Goal: Information Seeking & Learning: Learn about a topic

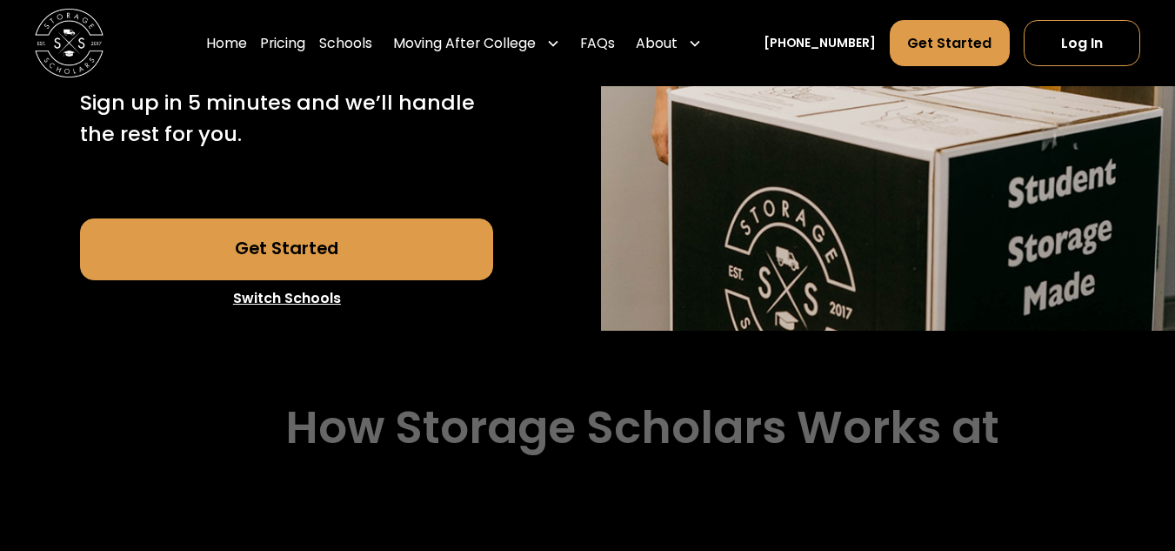
scroll to position [602, 0]
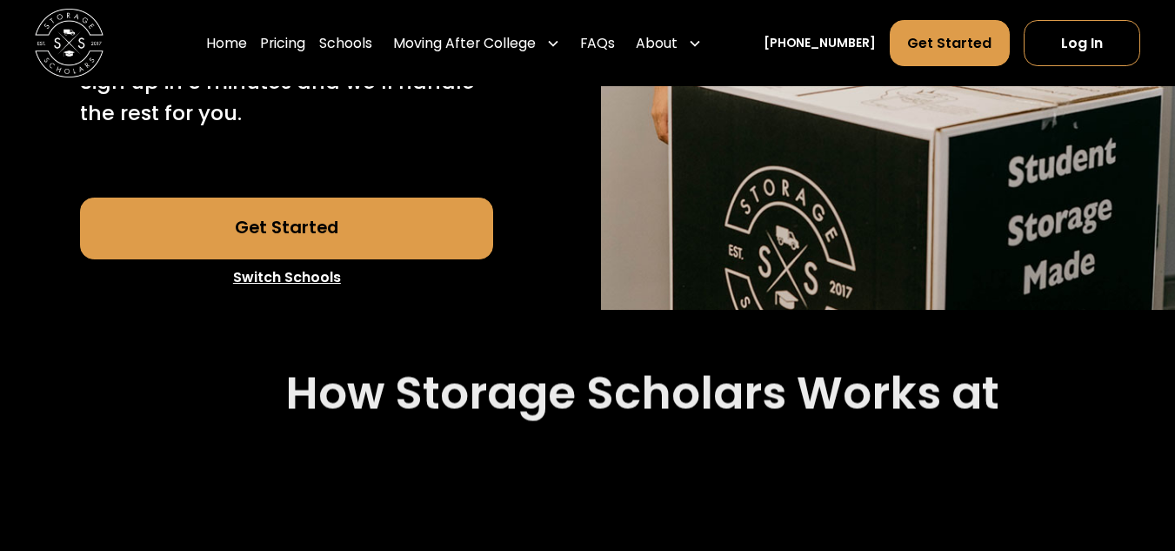
click at [187, 226] on link "Get Started" at bounding box center [286, 229] width 413 height 62
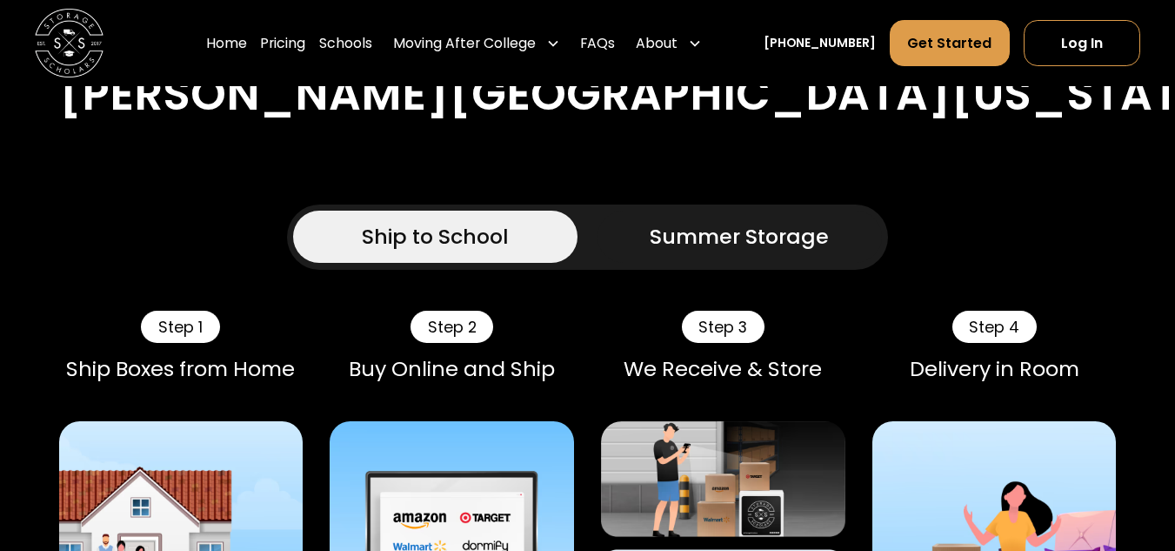
scroll to position [1016, 0]
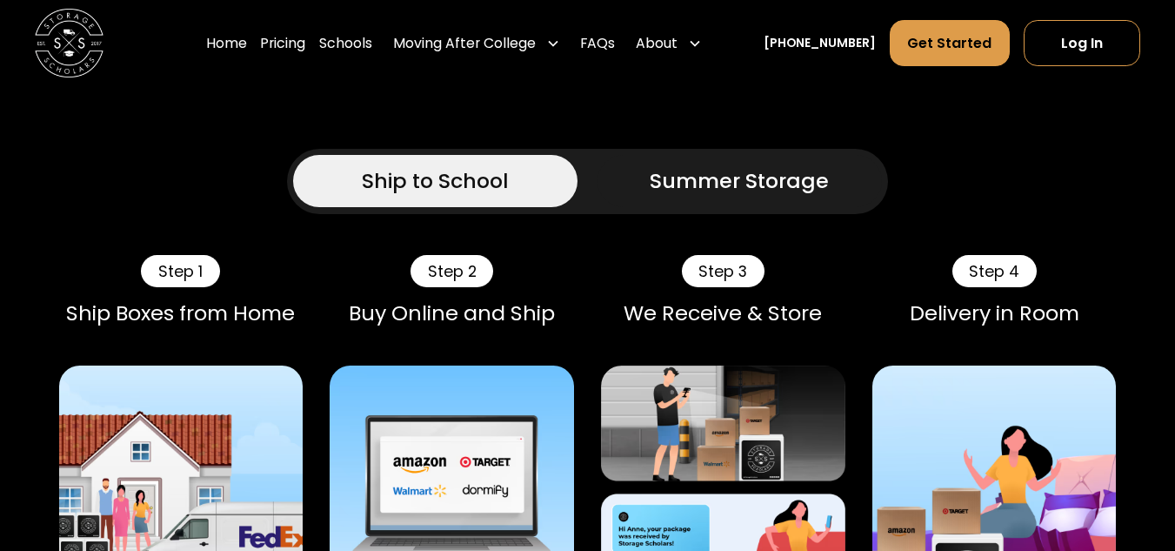
click at [713, 158] on link "Summer Storage" at bounding box center [740, 180] width 284 height 51
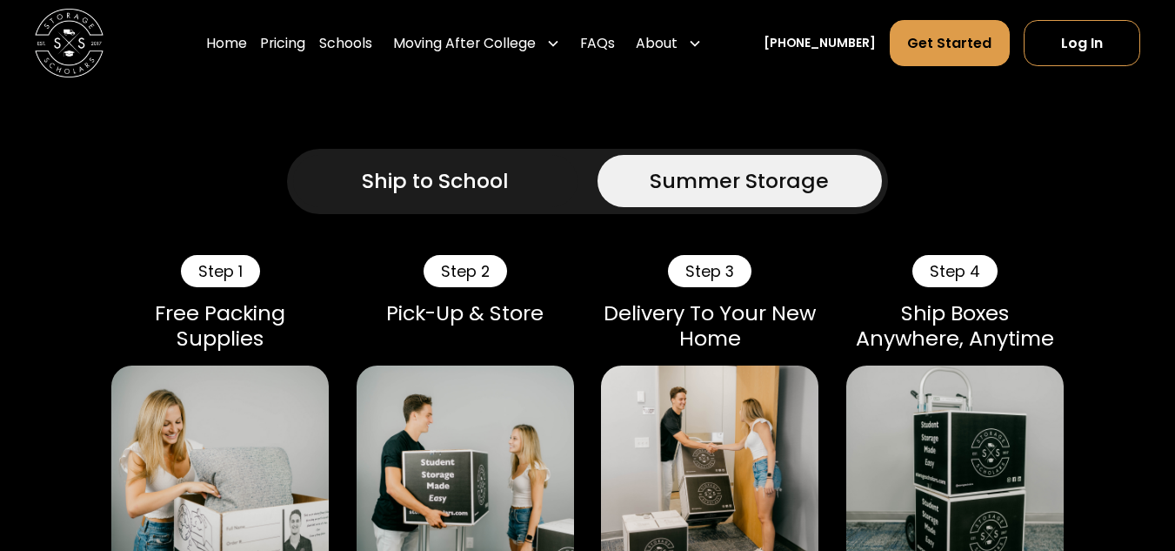
click at [366, 202] on link "Ship to School" at bounding box center [435, 180] width 284 height 51
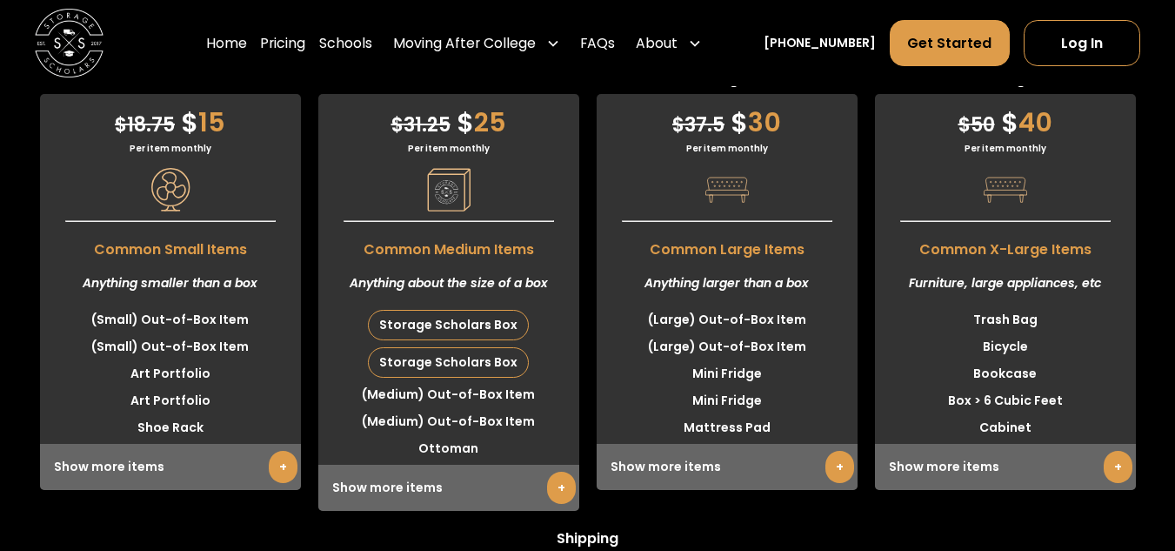
scroll to position [4344, 0]
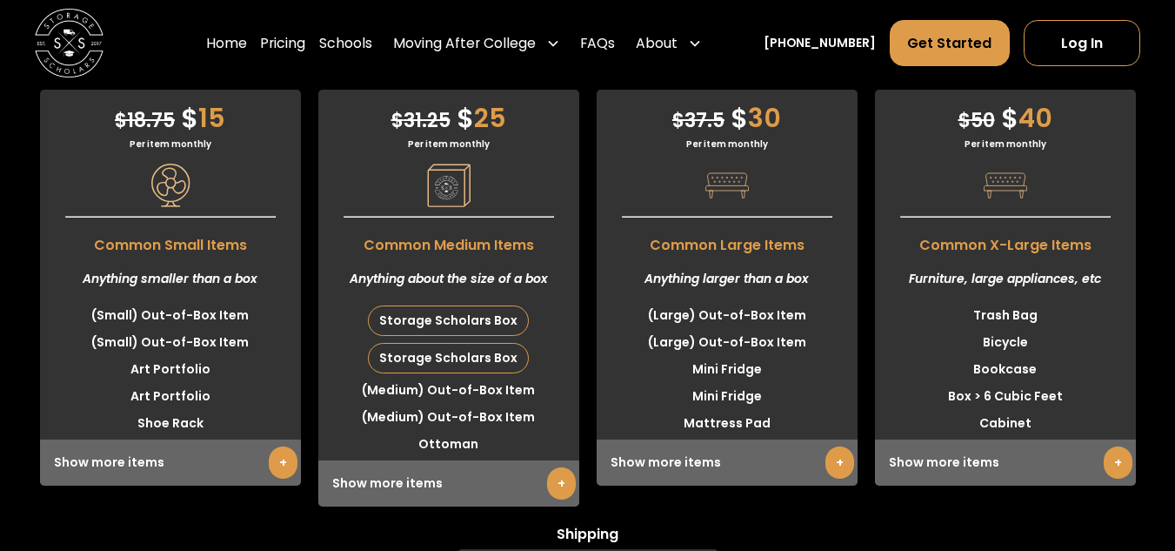
click at [915, 480] on div "Show more items +" at bounding box center [1005, 462] width 261 height 46
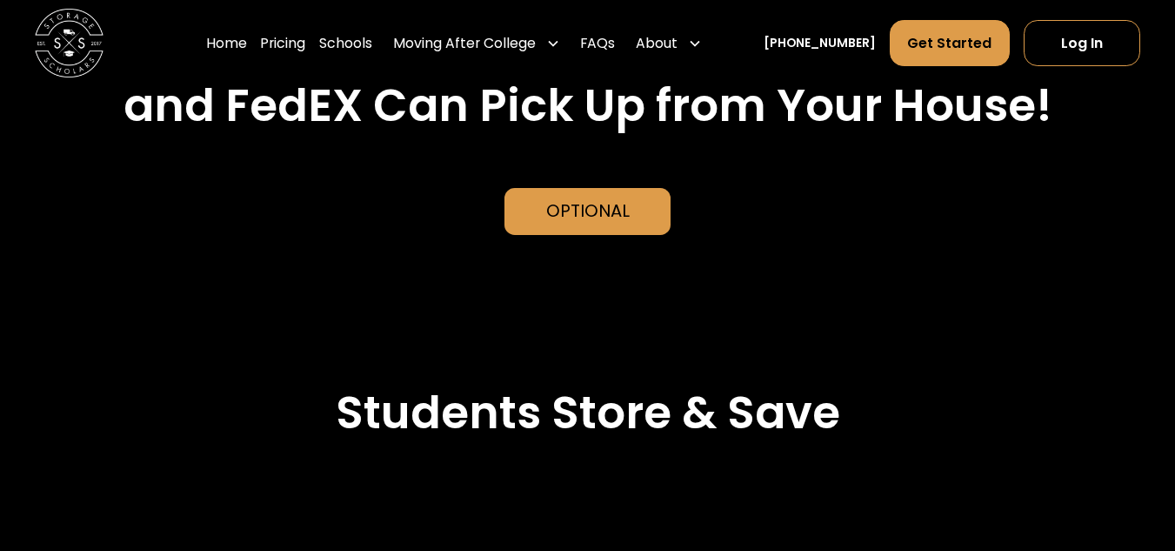
scroll to position [3813, 0]
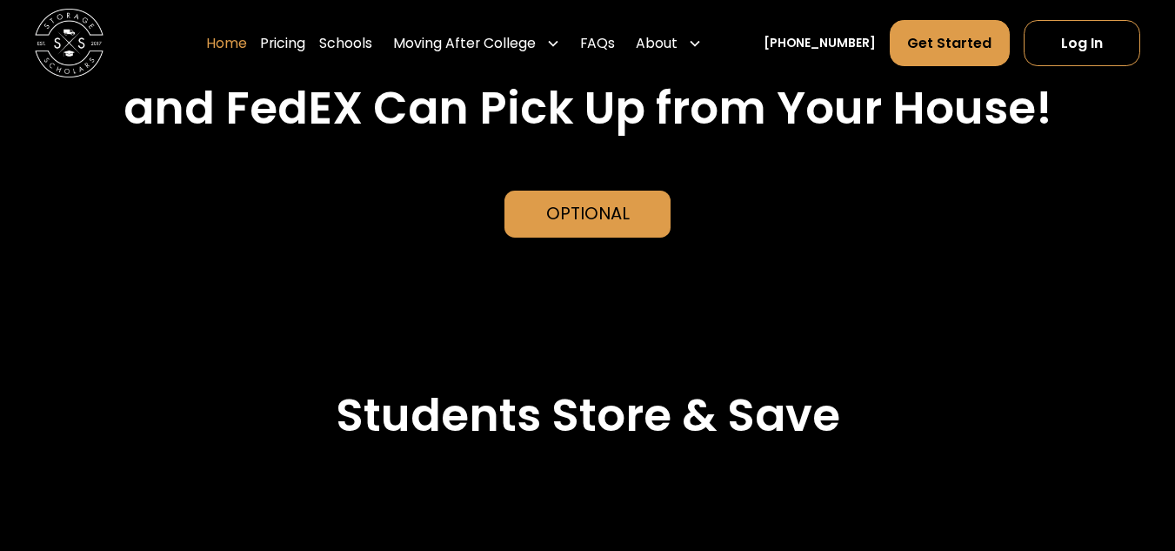
click at [247, 47] on link "Home" at bounding box center [226, 43] width 41 height 48
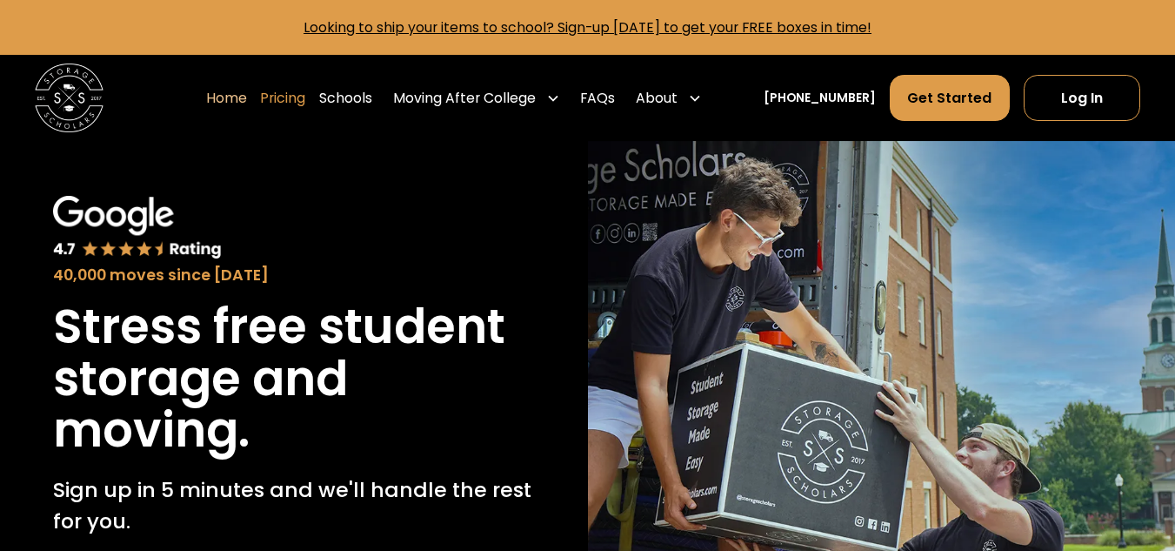
click at [305, 87] on link "Pricing" at bounding box center [282, 98] width 45 height 48
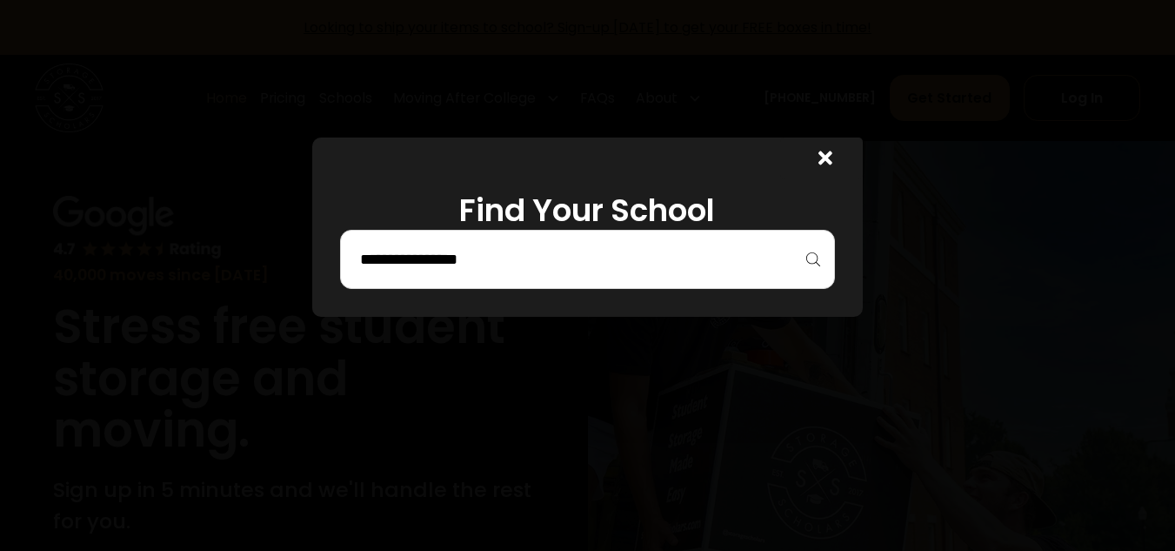
click at [841, 180] on div "Find Your School" at bounding box center [587, 226] width 551 height 179
click at [830, 171] on div at bounding box center [826, 161] width 14 height 26
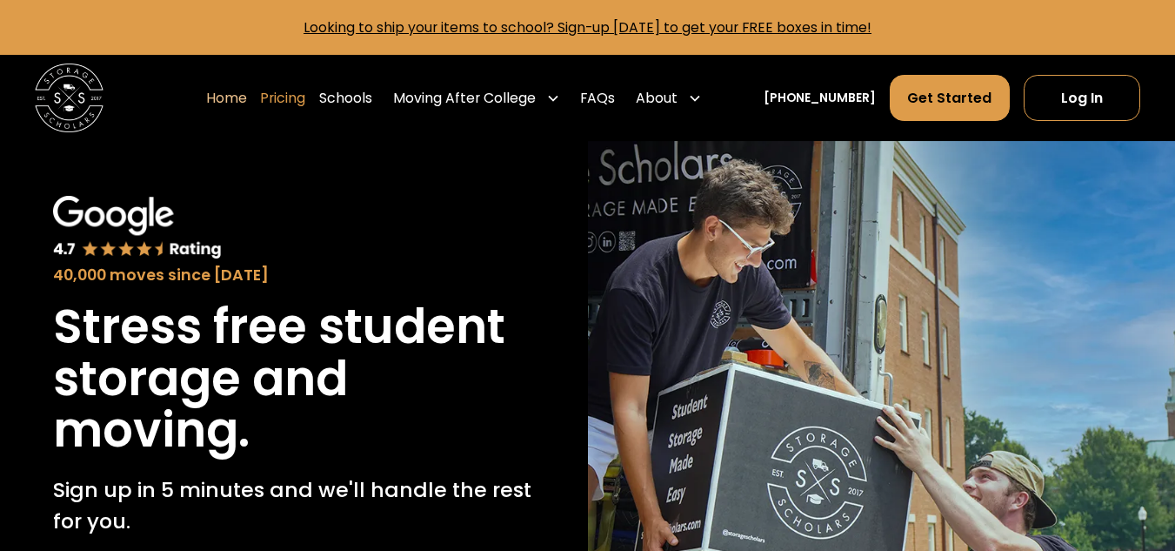
click at [305, 105] on link "Pricing" at bounding box center [282, 98] width 45 height 48
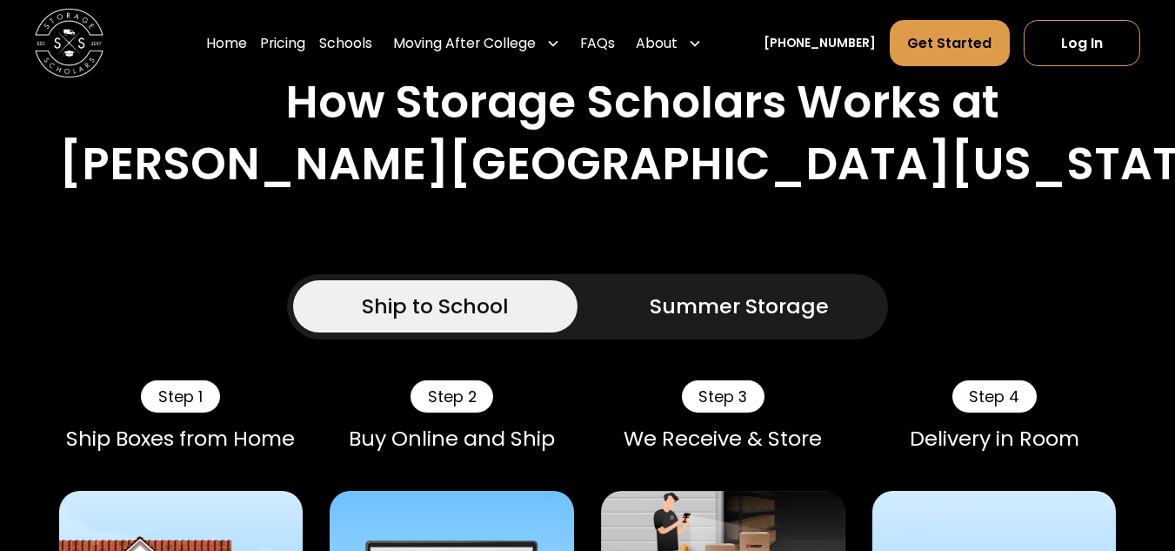
scroll to position [892, 0]
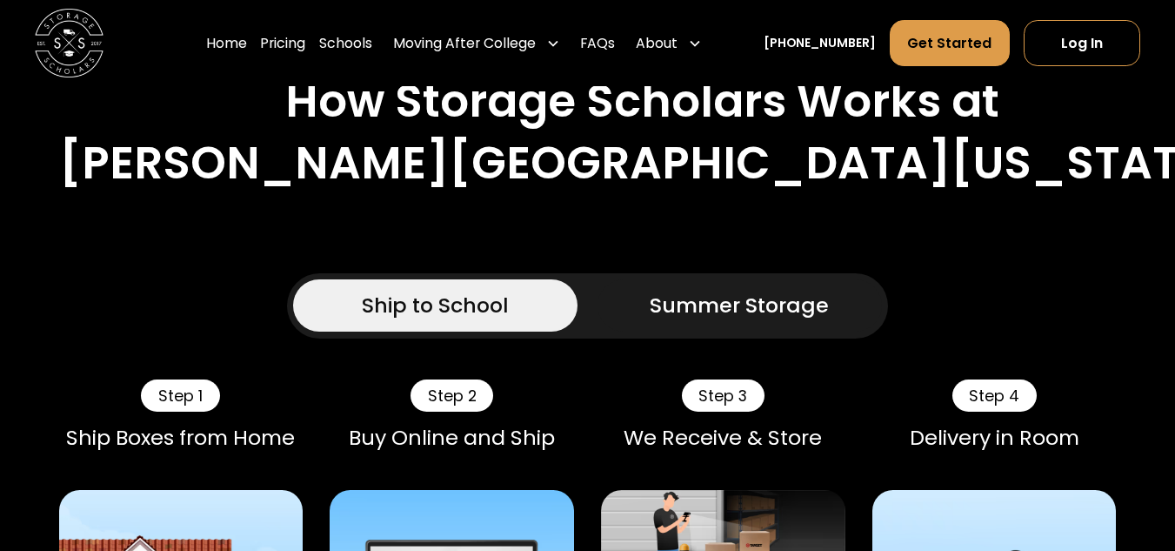
click at [664, 325] on link "Summer Storage" at bounding box center [740, 304] width 284 height 51
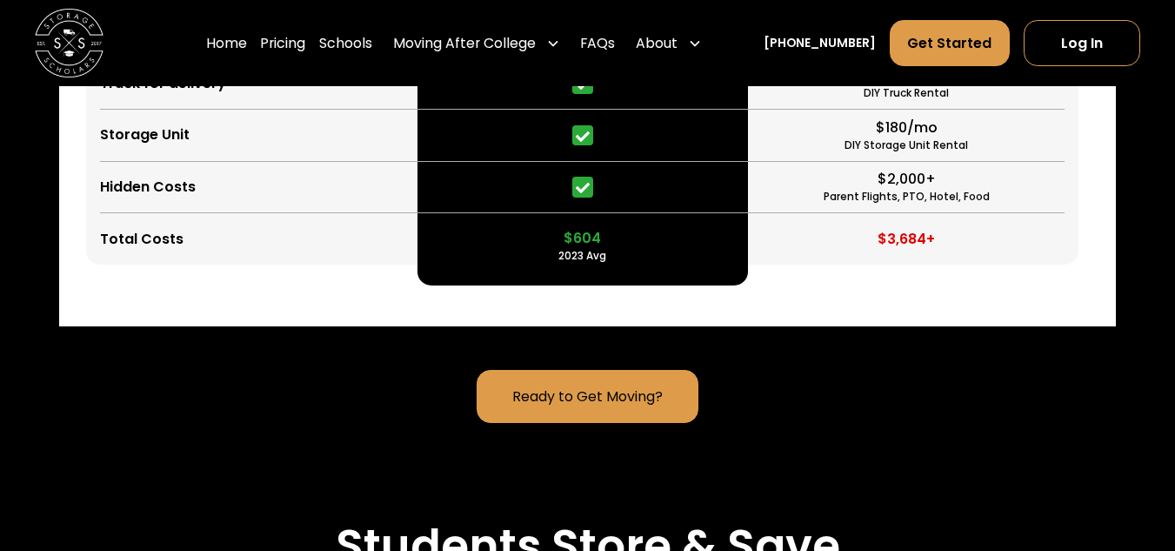
scroll to position [4439, 0]
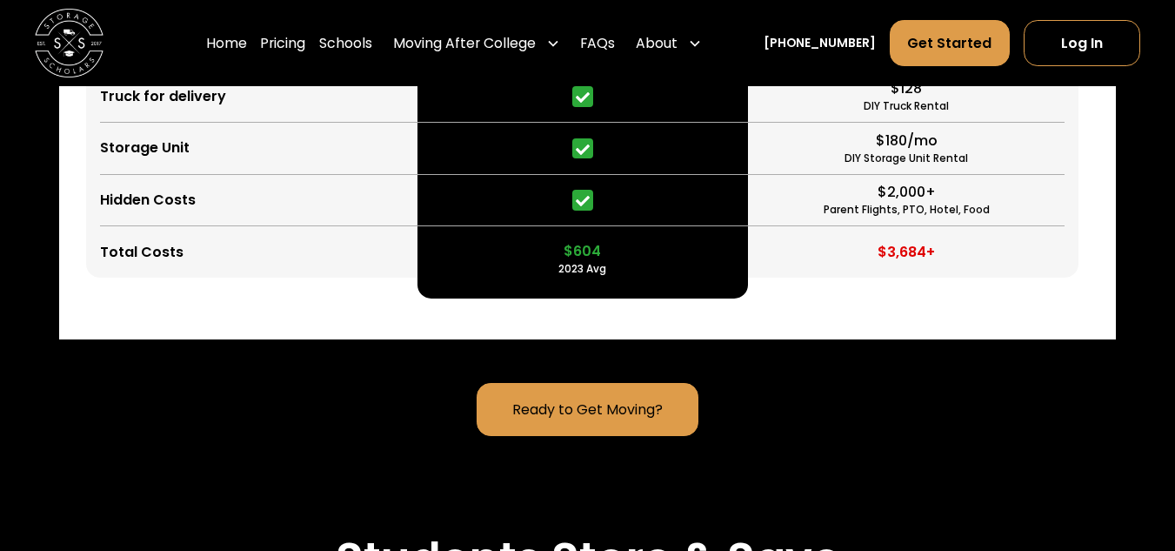
click at [447, 38] on div "Moving After College" at bounding box center [464, 43] width 143 height 21
click at [450, 45] on div "Moving After College" at bounding box center [464, 43] width 143 height 21
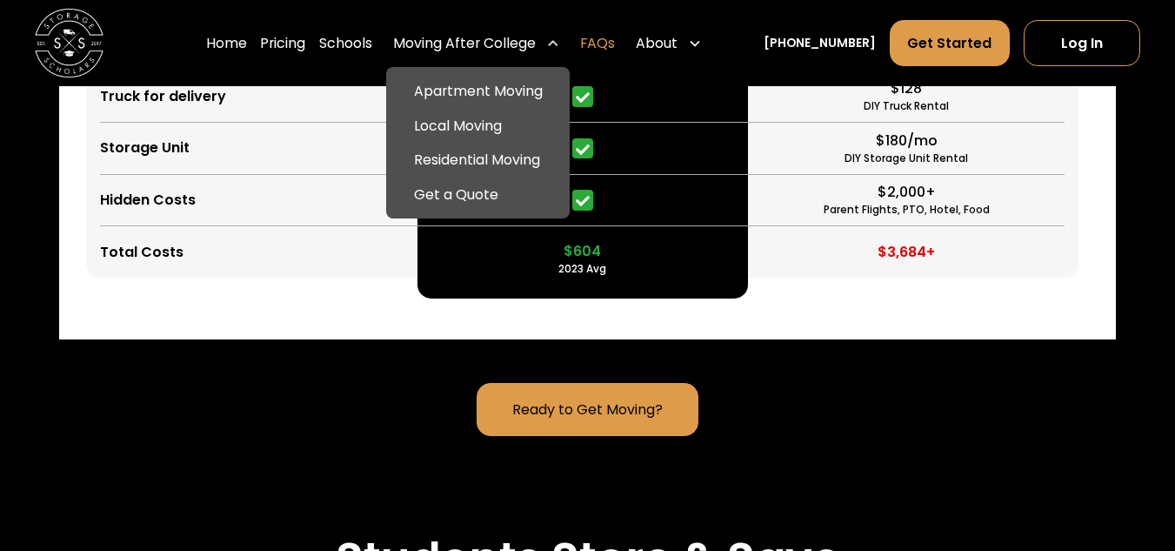
click at [615, 50] on link "FAQs" at bounding box center [597, 43] width 35 height 48
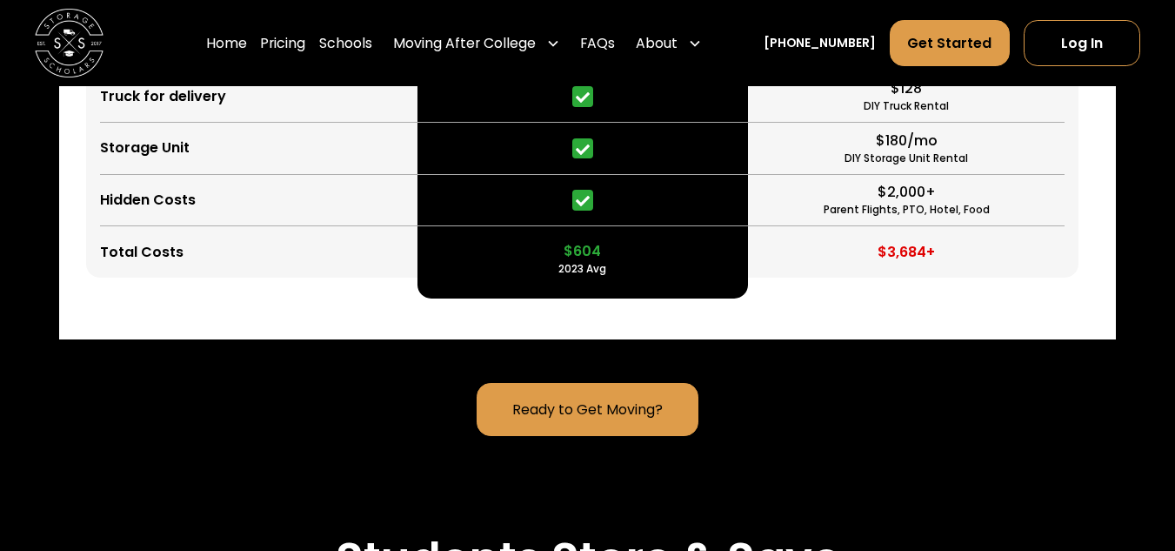
click at [667, 44] on div "About" at bounding box center [657, 43] width 42 height 21
click at [678, 45] on div "About" at bounding box center [657, 43] width 42 height 21
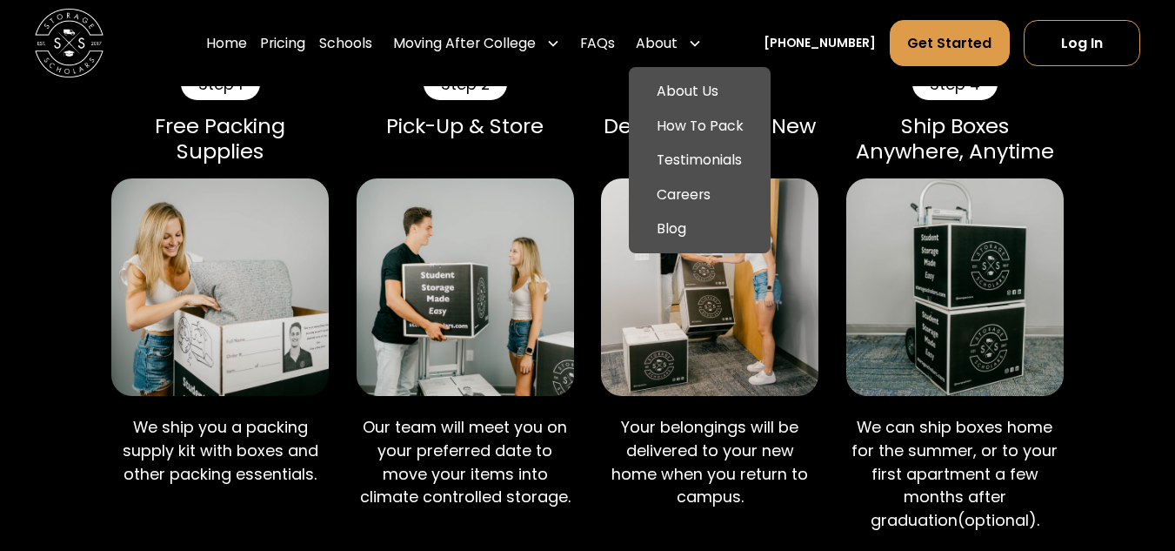
scroll to position [1200, 0]
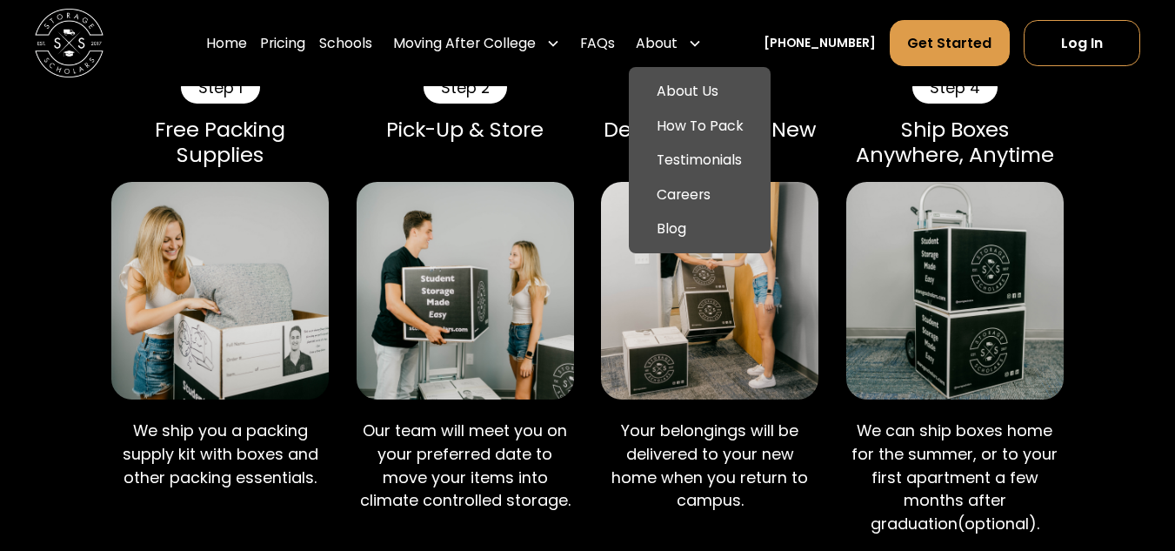
click at [314, 162] on div "Free Packing Supplies" at bounding box center [220, 142] width 218 height 50
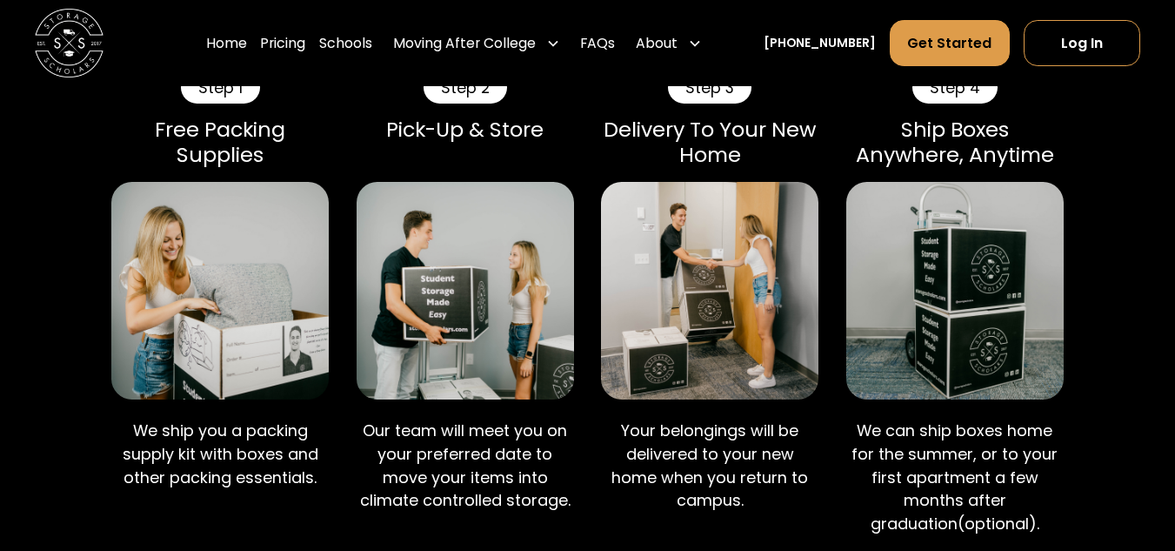
click at [147, 124] on div "Free Packing Supplies" at bounding box center [220, 142] width 218 height 50
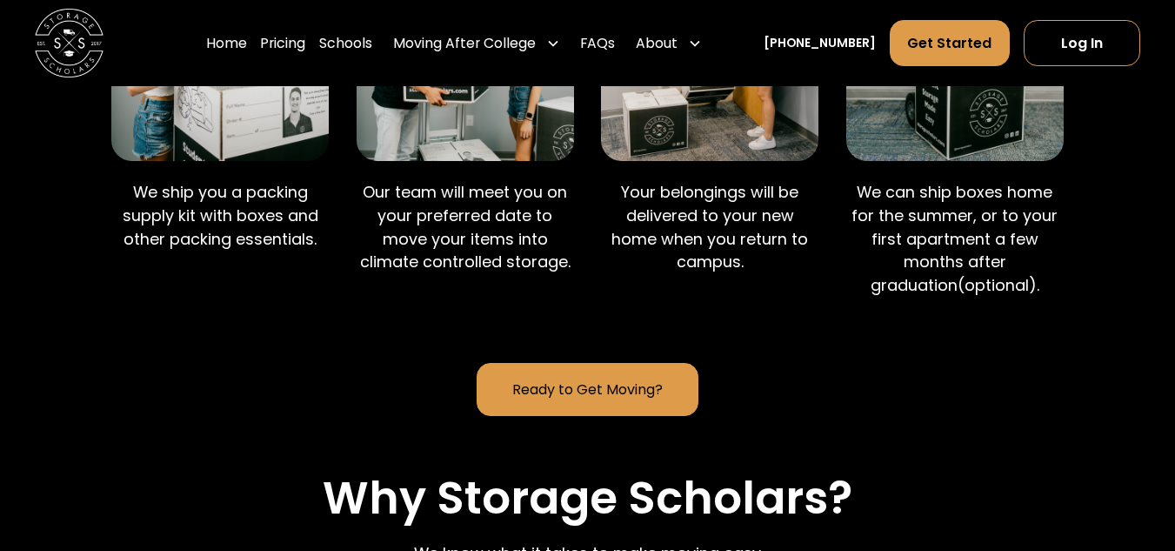
scroll to position [1453, 0]
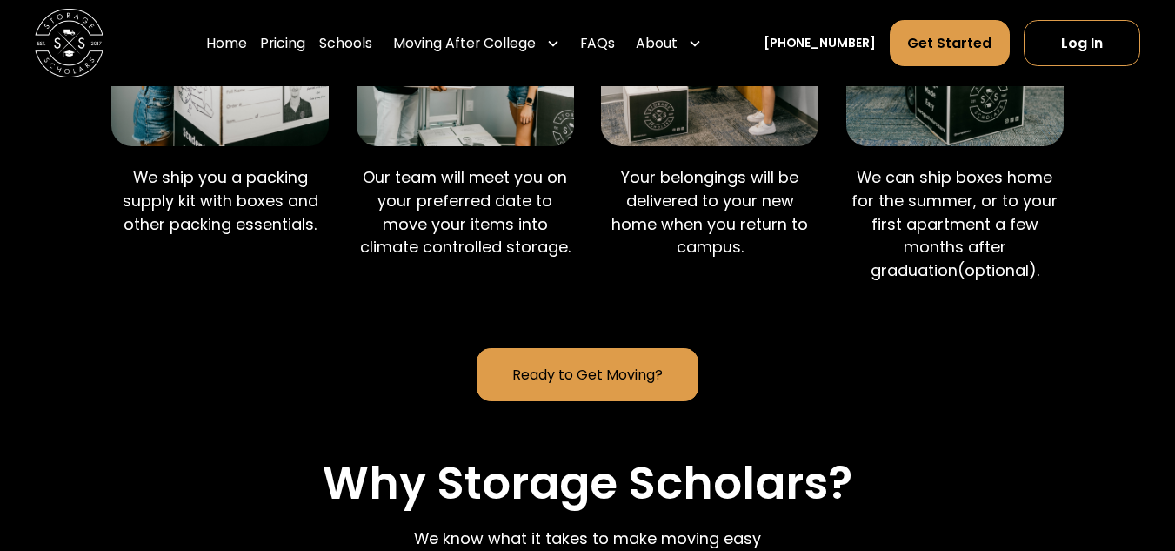
click at [578, 388] on link "Ready to Get Moving?" at bounding box center [587, 375] width 221 height 54
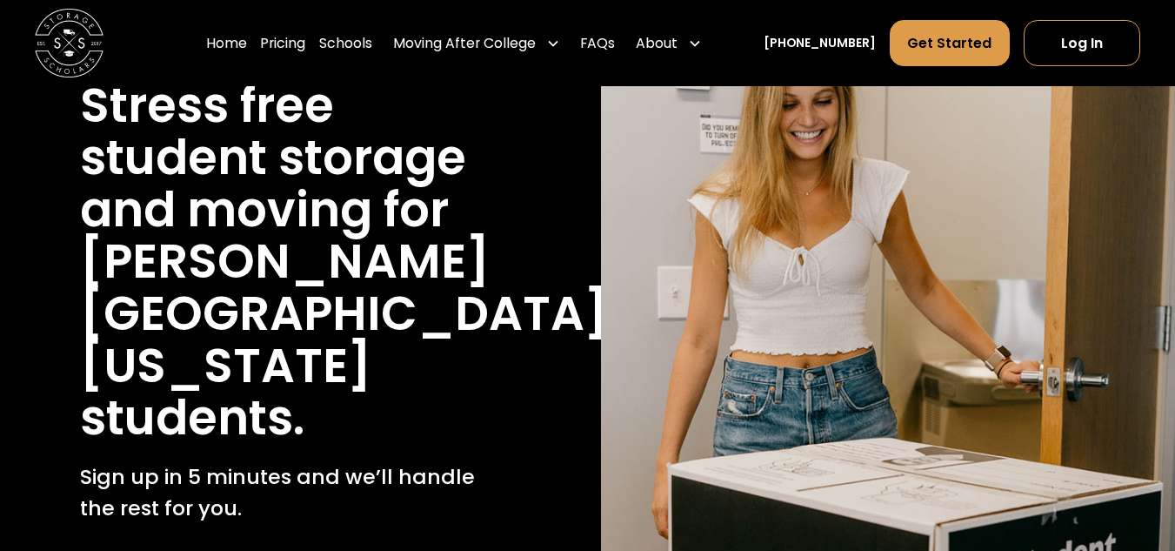
scroll to position [0, 0]
